Goal: Book appointment/travel/reservation

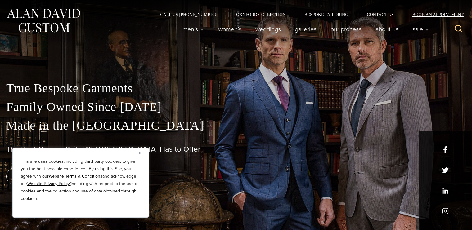
click at [456, 14] on link "Book an Appointment" at bounding box center [434, 14] width 63 height 4
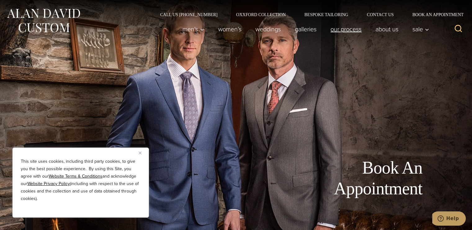
click at [418, 22] on div "Men’s Custom Suits Custom Tuxedos Custom Sports Coats Custom Trousers Custom Ve…" at bounding box center [304, 29] width 257 height 25
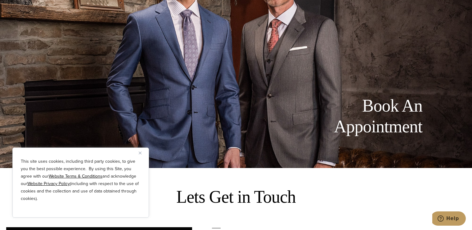
click at [243, 23] on div "Book An Appointment" at bounding box center [236, 53] width 472 height 230
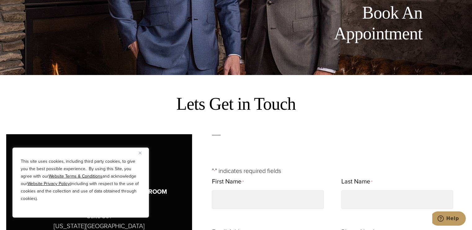
scroll to position [186, 0]
